Goal: Task Accomplishment & Management: Use online tool/utility

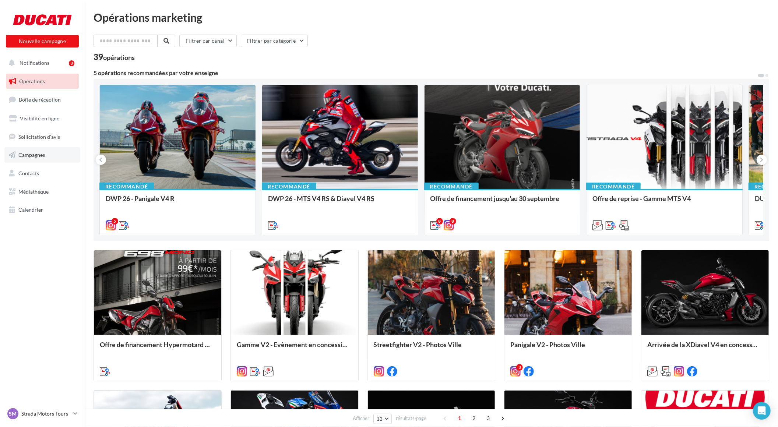
drag, startPoint x: 30, startPoint y: 150, endPoint x: 42, endPoint y: 153, distance: 12.2
click at [30, 150] on link "Campagnes" at bounding box center [42, 154] width 76 height 15
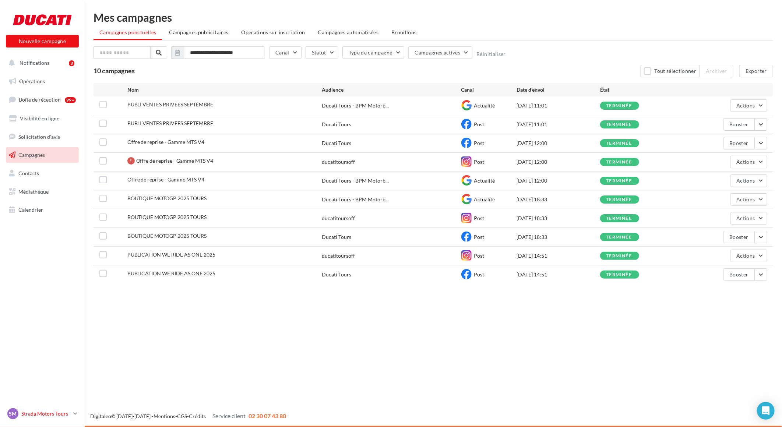
click at [74, 416] on icon at bounding box center [75, 414] width 4 height 6
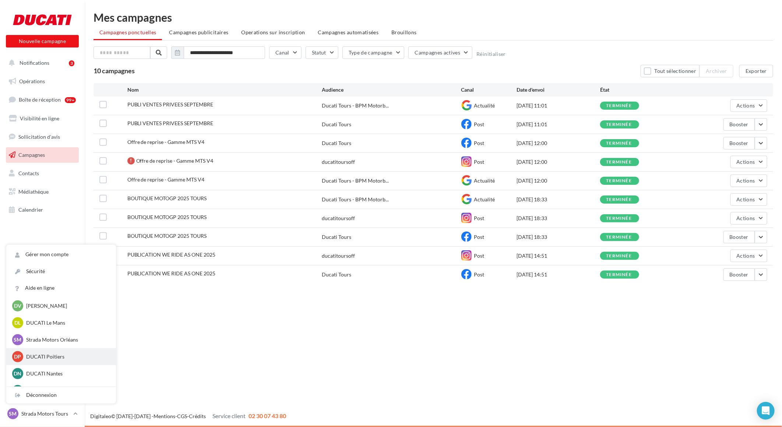
scroll to position [68, 0]
click at [46, 378] on p "BPM MOTORBIKE" at bounding box center [66, 377] width 81 height 7
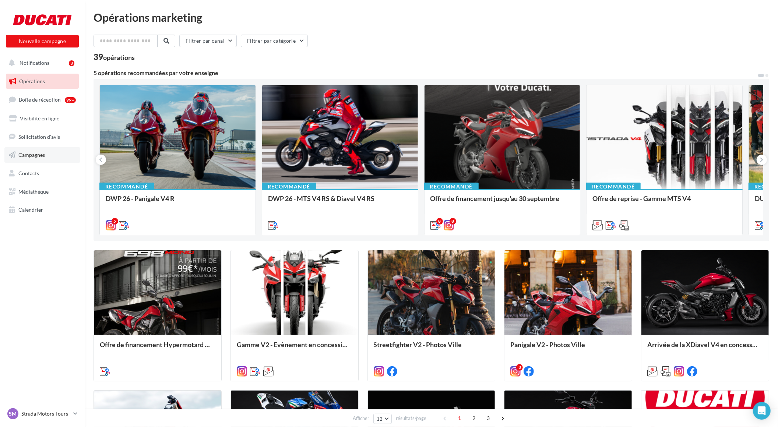
click at [37, 148] on link "Campagnes" at bounding box center [42, 154] width 76 height 15
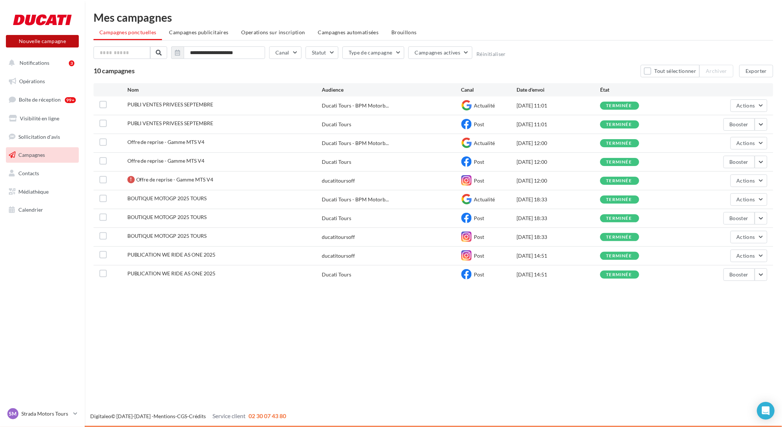
click at [60, 43] on button "Nouvelle campagne" at bounding box center [42, 41] width 73 height 13
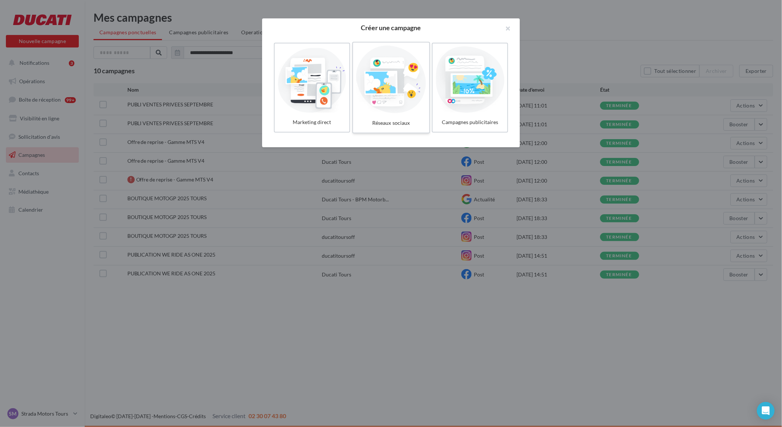
click at [403, 82] on div at bounding box center [391, 80] width 70 height 68
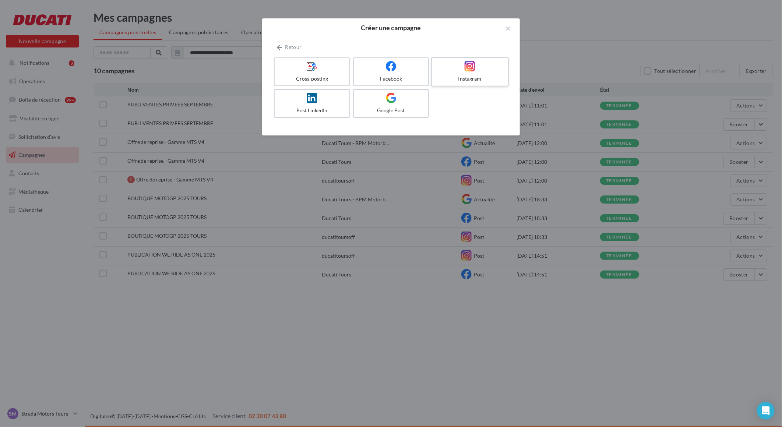
click at [462, 74] on label "Instagram" at bounding box center [470, 71] width 78 height 29
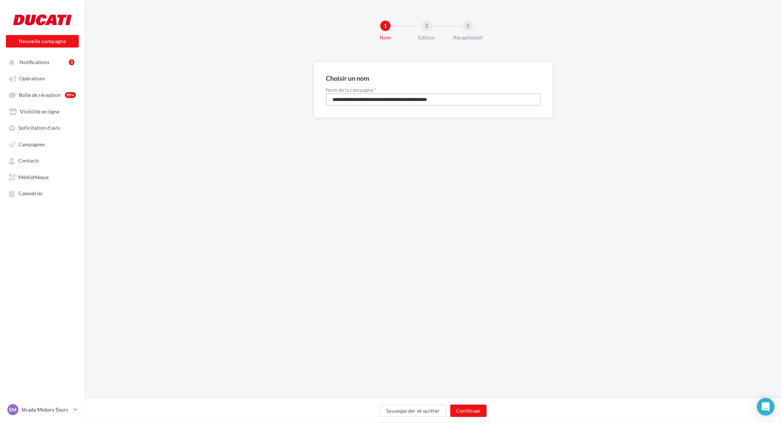
click at [407, 99] on input "**********" at bounding box center [433, 99] width 215 height 13
type input "*"
type input "**********"
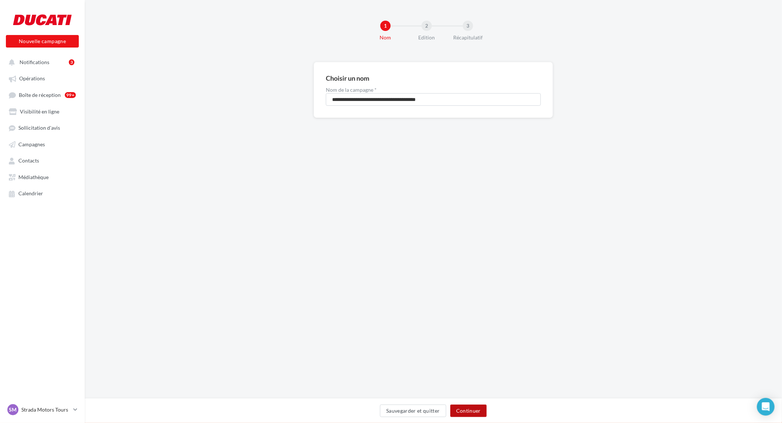
click at [475, 411] on button "Continuer" at bounding box center [468, 410] width 36 height 13
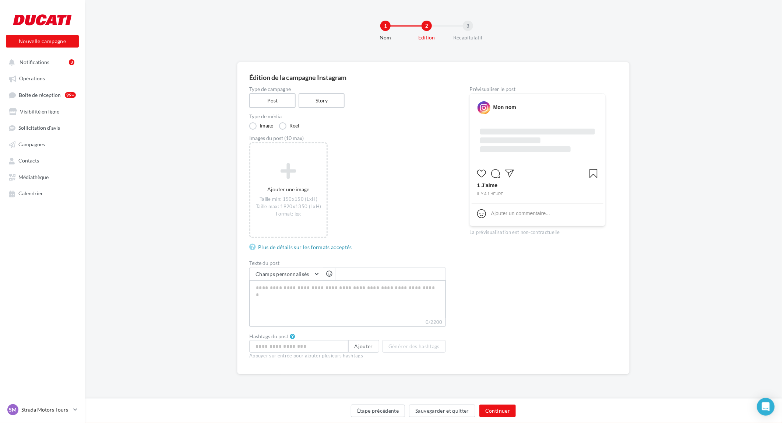
click at [290, 290] on textarea "0/2200" at bounding box center [347, 299] width 197 height 38
paste textarea "**********"
type textarea "**********"
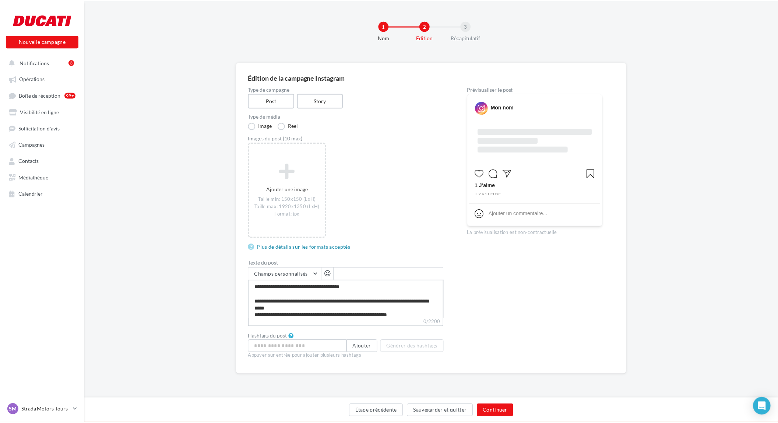
scroll to position [53, 0]
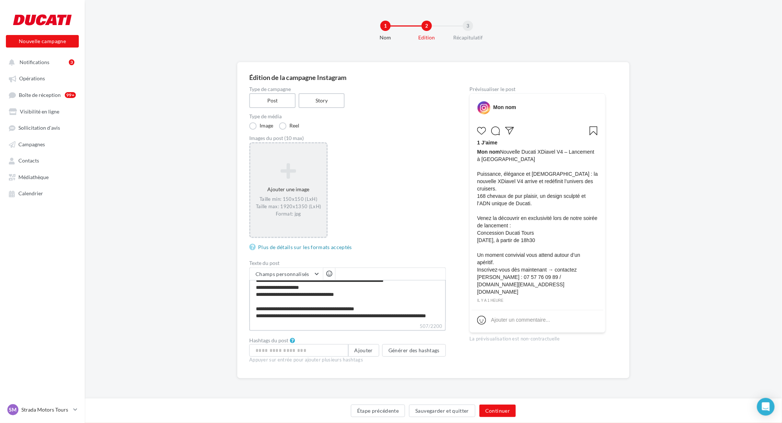
type textarea "**********"
click at [296, 168] on icon at bounding box center [288, 171] width 70 height 18
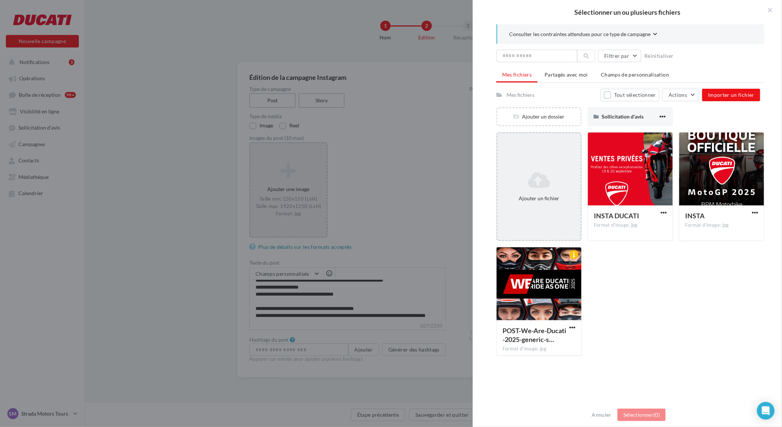
click at [537, 184] on icon at bounding box center [538, 180] width 77 height 18
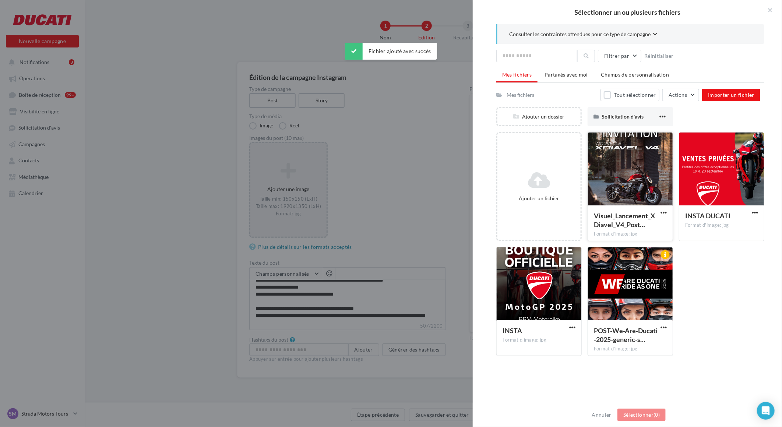
click at [627, 178] on div at bounding box center [630, 170] width 85 height 74
click at [643, 415] on button "Sélectionner (1)" at bounding box center [642, 415] width 48 height 13
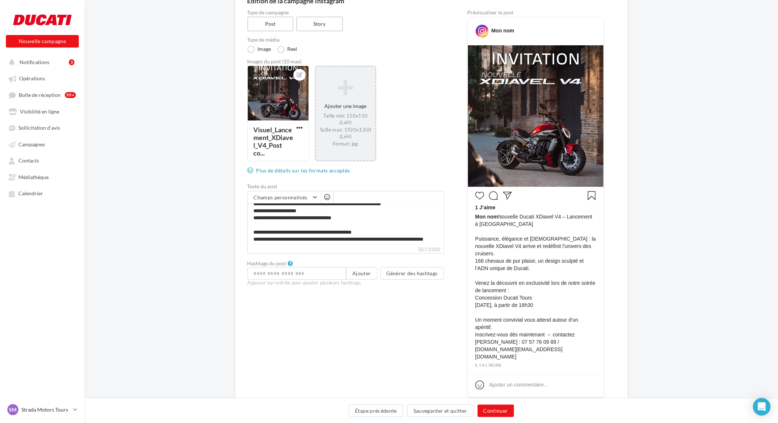
scroll to position [100, 0]
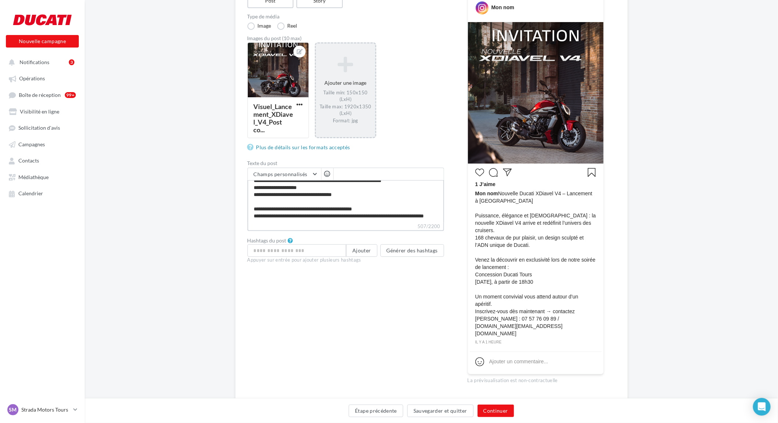
drag, startPoint x: 269, startPoint y: 209, endPoint x: 256, endPoint y: 212, distance: 13.1
click at [256, 212] on textarea "**********" at bounding box center [345, 201] width 197 height 42
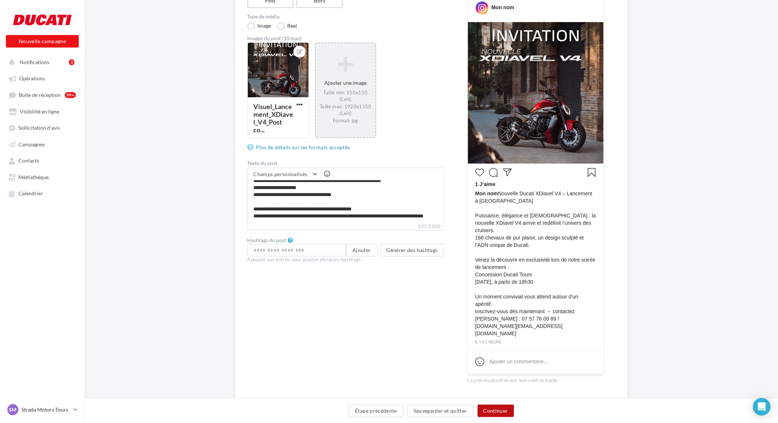
click at [499, 407] on button "Continuer" at bounding box center [496, 410] width 36 height 13
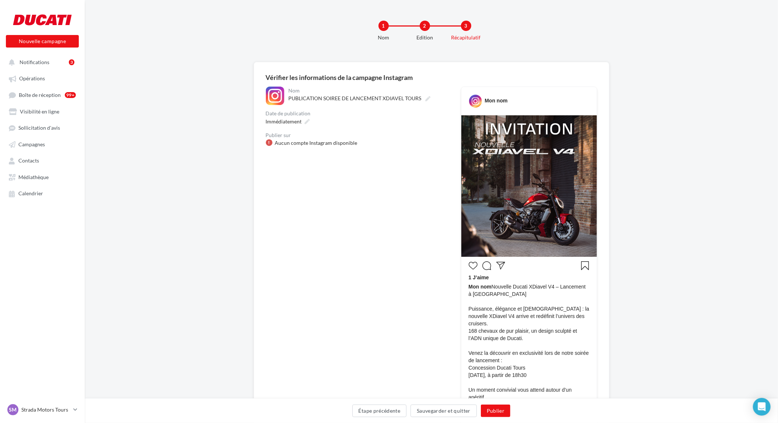
scroll to position [93, 0]
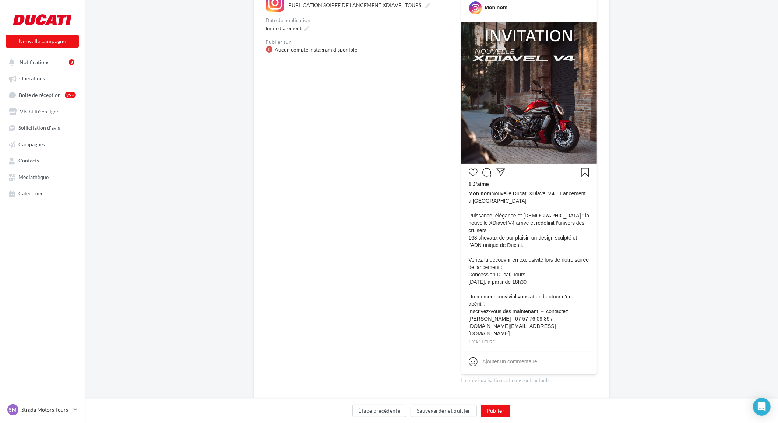
drag, startPoint x: 494, startPoint y: 287, endPoint x: 560, endPoint y: 448, distance: 173.4
click at [560, 330] on html "Nouvelle campagne Nouvelle campagne Notifications 3 Opérations Boîte de récepti…" at bounding box center [389, 118] width 778 height 423
click at [506, 313] on span "Mon nom Nouvelle Ducati XDiavel V4 – Lancement à Tours Puissance, élégance et […" at bounding box center [529, 263] width 121 height 147
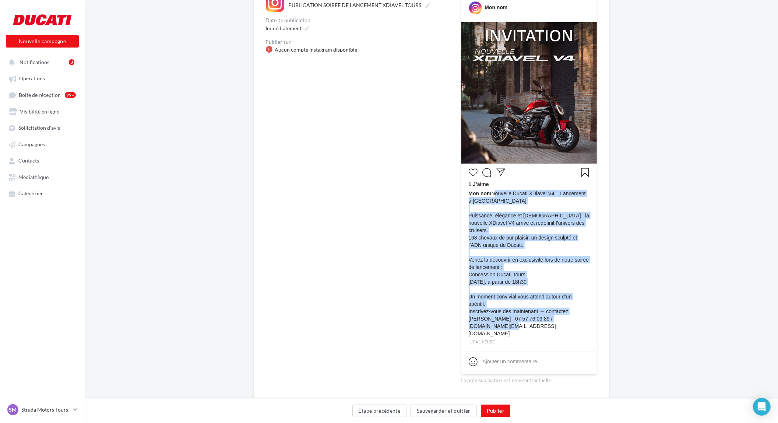
drag, startPoint x: 568, startPoint y: 311, endPoint x: 493, endPoint y: 195, distance: 138.1
click at [493, 195] on span "Mon nom Nouvelle Ducati XDiavel V4 – Lancement à Tours Puissance, élégance et […" at bounding box center [529, 263] width 121 height 147
copy span "Nouvelle Ducati XDiavel V4 – Lancement à Tours Puissance, élégance et [DEMOGRAP…"
